Goal: Information Seeking & Learning: Learn about a topic

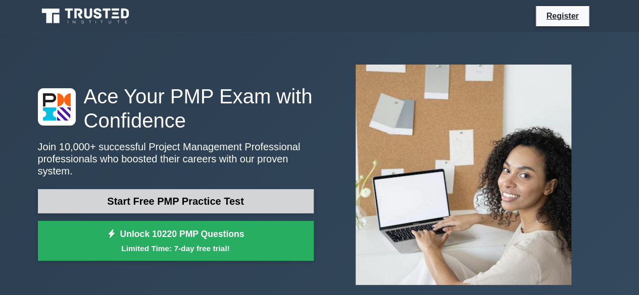
click at [135, 200] on link "Start Free PMP Practice Test" at bounding box center [176, 201] width 276 height 24
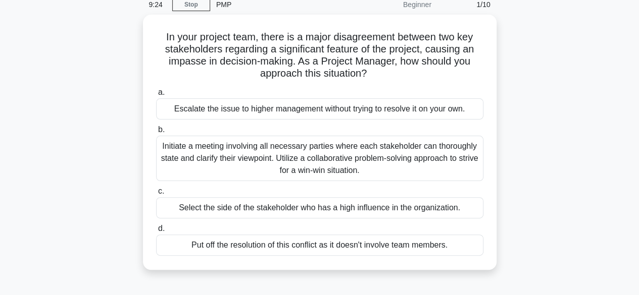
scroll to position [44, 0]
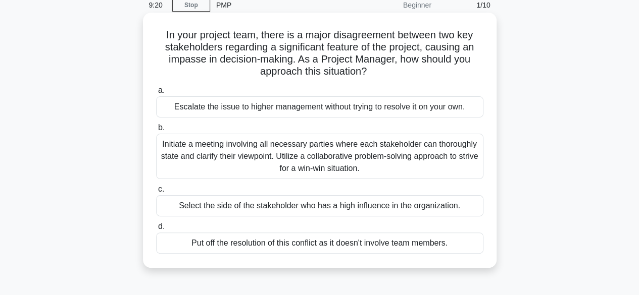
click at [241, 157] on div "Initiate a meeting involving all necessary parties where each stakeholder can t…" at bounding box center [319, 156] width 327 height 45
click at [156, 131] on input "b. Initiate a meeting involving all necessary parties where each stakeholder ca…" at bounding box center [156, 128] width 0 height 7
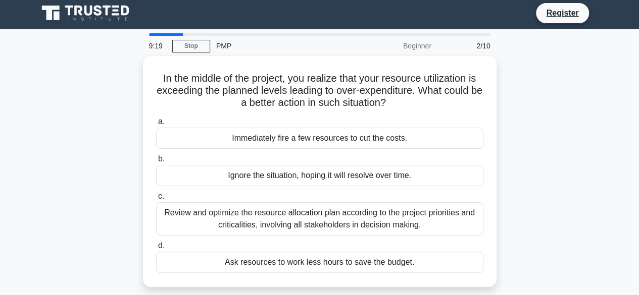
scroll to position [0, 0]
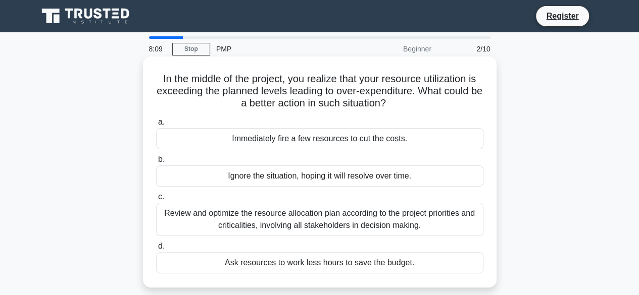
click at [283, 225] on div "Review and optimize the resource allocation plan according to the project prior…" at bounding box center [319, 219] width 327 height 33
click at [156, 200] on input "c. Review and optimize the resource allocation plan according to the project pr…" at bounding box center [156, 197] width 0 height 7
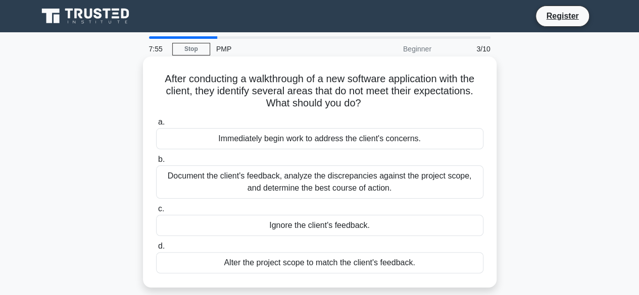
click at [343, 181] on div "Document the client's feedback, analyze the discrepancies against the project s…" at bounding box center [319, 182] width 327 height 33
click at [156, 163] on input "b. Document the client's feedback, analyze the discrepancies against the projec…" at bounding box center [156, 159] width 0 height 7
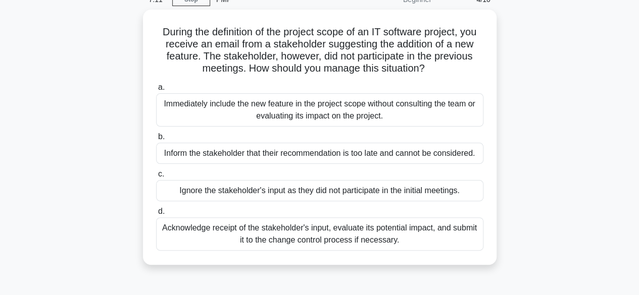
scroll to position [50, 0]
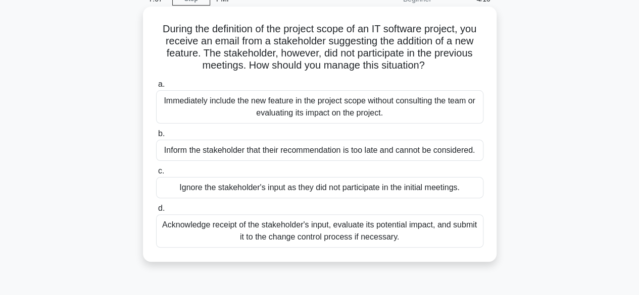
click at [333, 234] on div "Acknowledge receipt of the stakeholder's input, evaluate its potential impact, …" at bounding box center [319, 231] width 327 height 33
click at [156, 212] on input "d. Acknowledge receipt of the stakeholder's input, evaluate its potential impac…" at bounding box center [156, 208] width 0 height 7
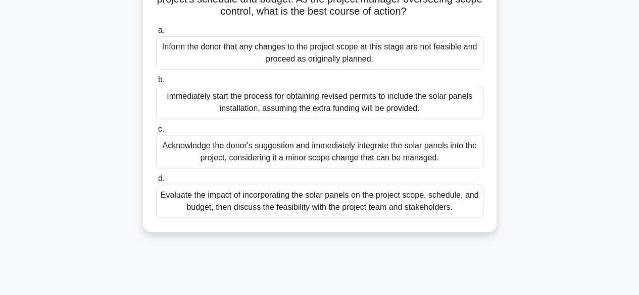
scroll to position [141, 0]
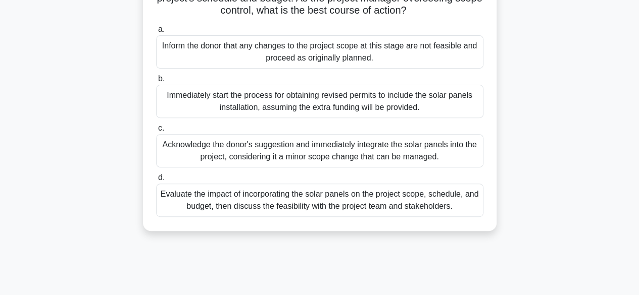
click at [332, 215] on div "Evaluate the impact of incorporating the solar panels on the project scope, sch…" at bounding box center [319, 200] width 327 height 33
click at [156, 181] on input "d. Evaluate the impact of incorporating the solar panels on the project scope, …" at bounding box center [156, 178] width 0 height 7
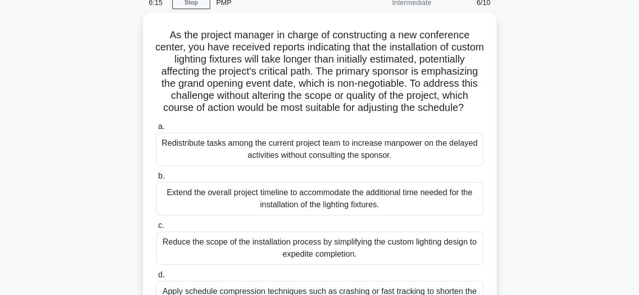
scroll to position [0, 0]
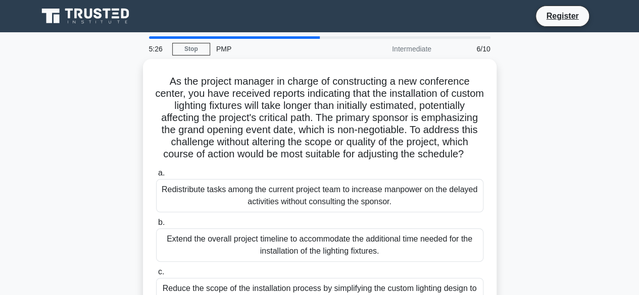
click at [332, 213] on div "Redistribute tasks among the current project team to increase manpower on the d…" at bounding box center [319, 195] width 327 height 33
click at [156, 177] on input "a. Redistribute tasks among the current project team to increase manpower on th…" at bounding box center [156, 173] width 0 height 7
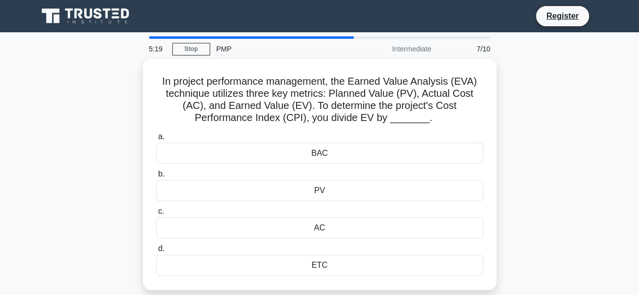
click at [332, 215] on label "c. AC" at bounding box center [319, 221] width 327 height 33
click at [156, 215] on input "c. AC" at bounding box center [156, 211] width 0 height 7
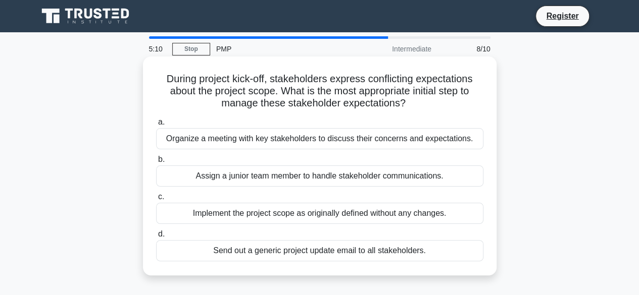
click at [382, 91] on h5 "During project kick-off, stakeholders express conflicting expectations about th…" at bounding box center [319, 91] width 329 height 37
click at [348, 138] on div "Organize a meeting with key stakeholders to discuss their concerns and expectat…" at bounding box center [319, 138] width 327 height 21
click at [156, 126] on input "a. Organize a meeting with key stakeholders to discuss their concerns and expec…" at bounding box center [156, 122] width 0 height 7
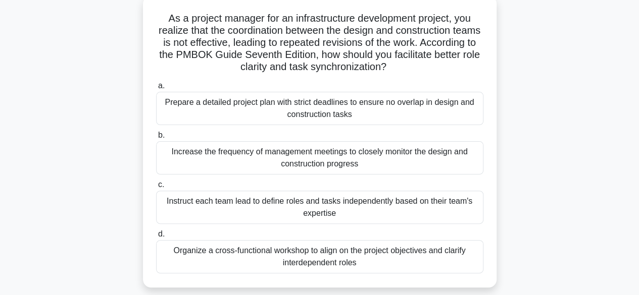
scroll to position [65, 0]
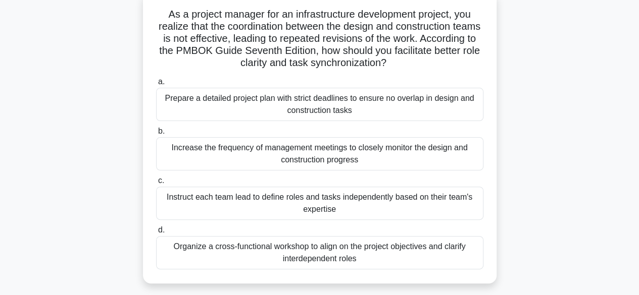
click at [311, 256] on div "Organize a cross-functional workshop to align on the project objectives and cla…" at bounding box center [319, 252] width 327 height 33
click at [156, 234] on input "d. Organize a cross-functional workshop to align on the project objectives and …" at bounding box center [156, 230] width 0 height 7
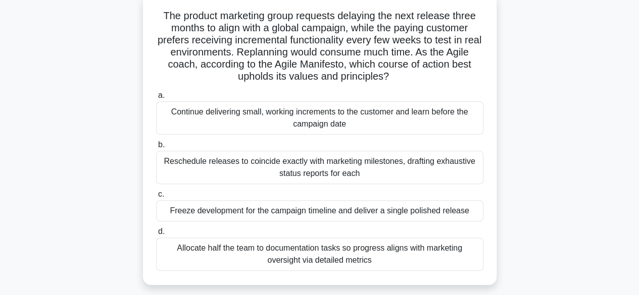
scroll to position [70, 0]
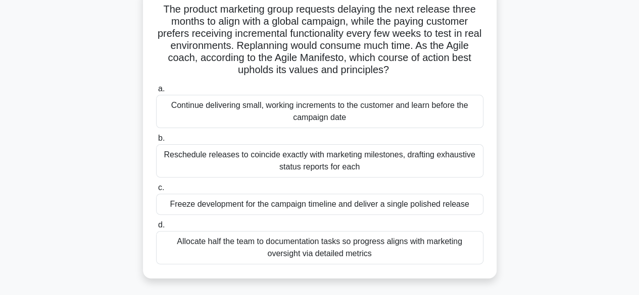
click at [319, 155] on div "Reschedule releases to coincide exactly with marketing milestones, drafting exh…" at bounding box center [319, 160] width 327 height 33
click at [156, 142] on input "b. Reschedule releases to coincide exactly with marketing milestones, drafting …" at bounding box center [156, 138] width 0 height 7
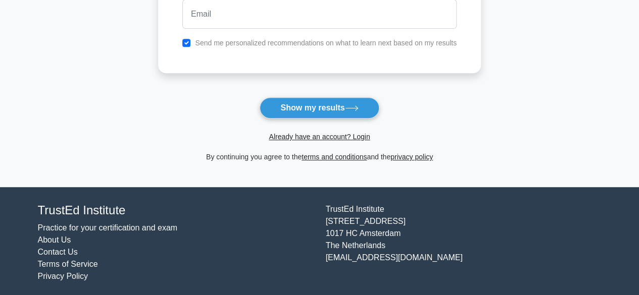
scroll to position [211, 0]
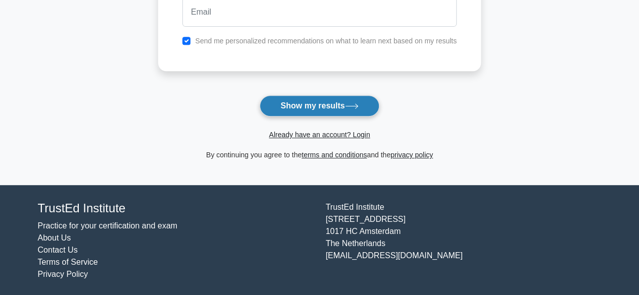
click at [317, 102] on button "Show my results" at bounding box center [318, 105] width 119 height 21
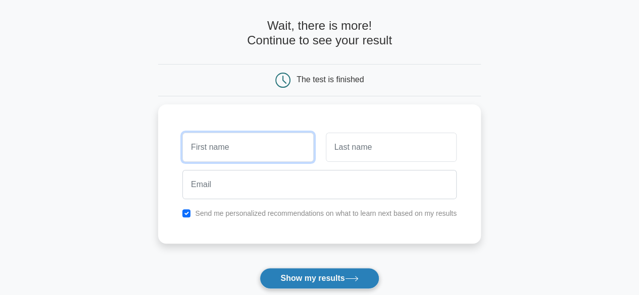
scroll to position [37, 0]
type input "m"
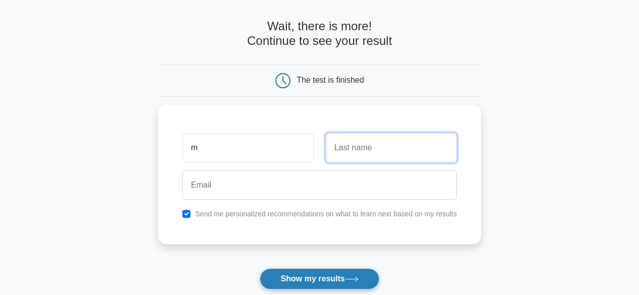
type input ","
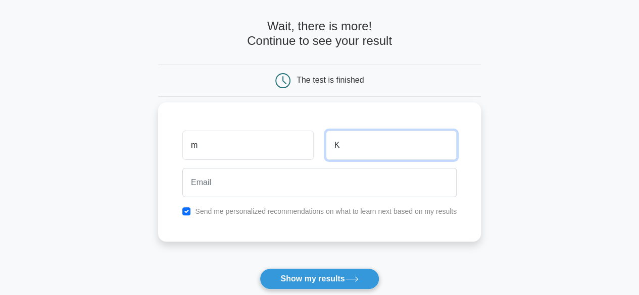
type input "K"
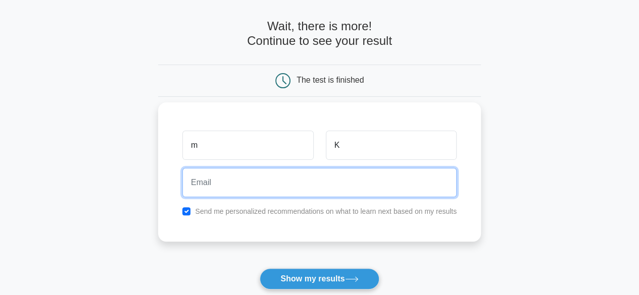
click at [295, 189] on input "email" at bounding box center [319, 182] width 274 height 29
type input "[EMAIL_ADDRESS][DOMAIN_NAME]"
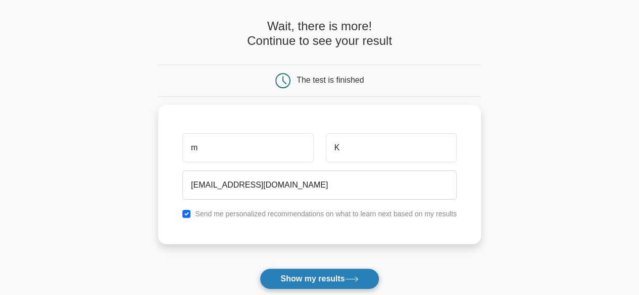
click at [308, 283] on button "Show my results" at bounding box center [318, 279] width 119 height 21
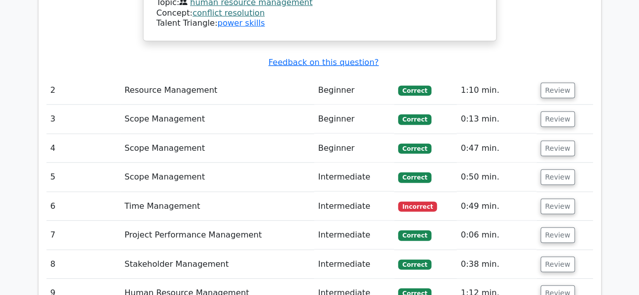
scroll to position [1323, 0]
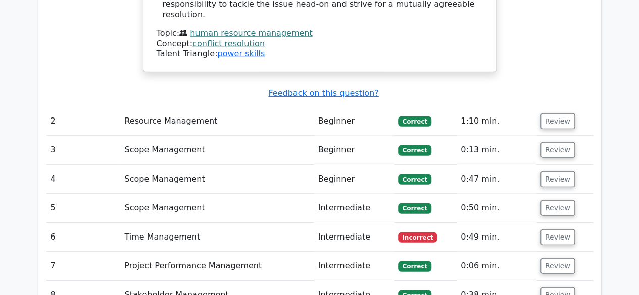
click at [225, 223] on td "Time Management" at bounding box center [216, 237] width 193 height 29
click at [220, 223] on td "Time Management" at bounding box center [216, 237] width 193 height 29
click at [572, 223] on td "Review" at bounding box center [564, 237] width 57 height 29
click at [559, 230] on button "Review" at bounding box center [557, 238] width 34 height 16
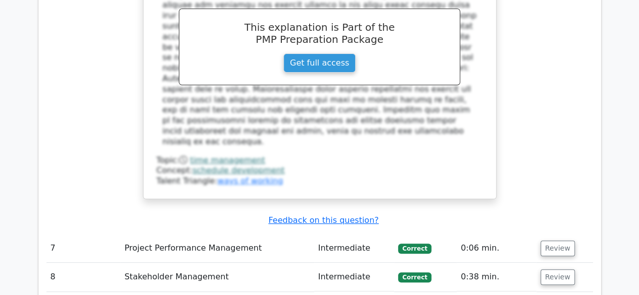
scroll to position [1920, 0]
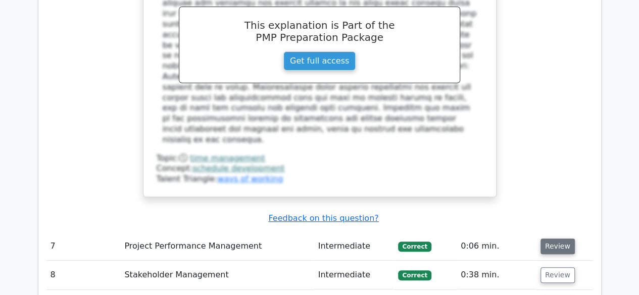
click at [547, 239] on button "Review" at bounding box center [557, 247] width 34 height 16
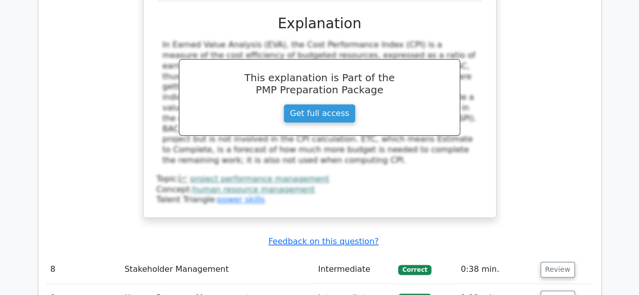
scroll to position [2383, 0]
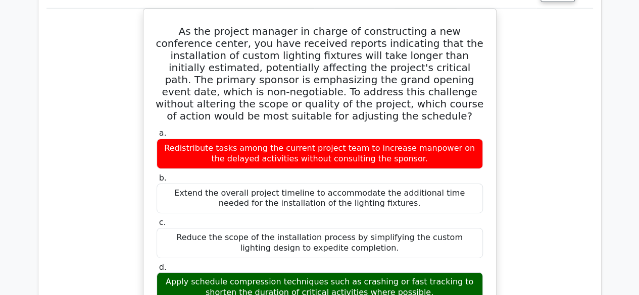
scroll to position [1567, 0]
